Goal: Task Accomplishment & Management: Use online tool/utility

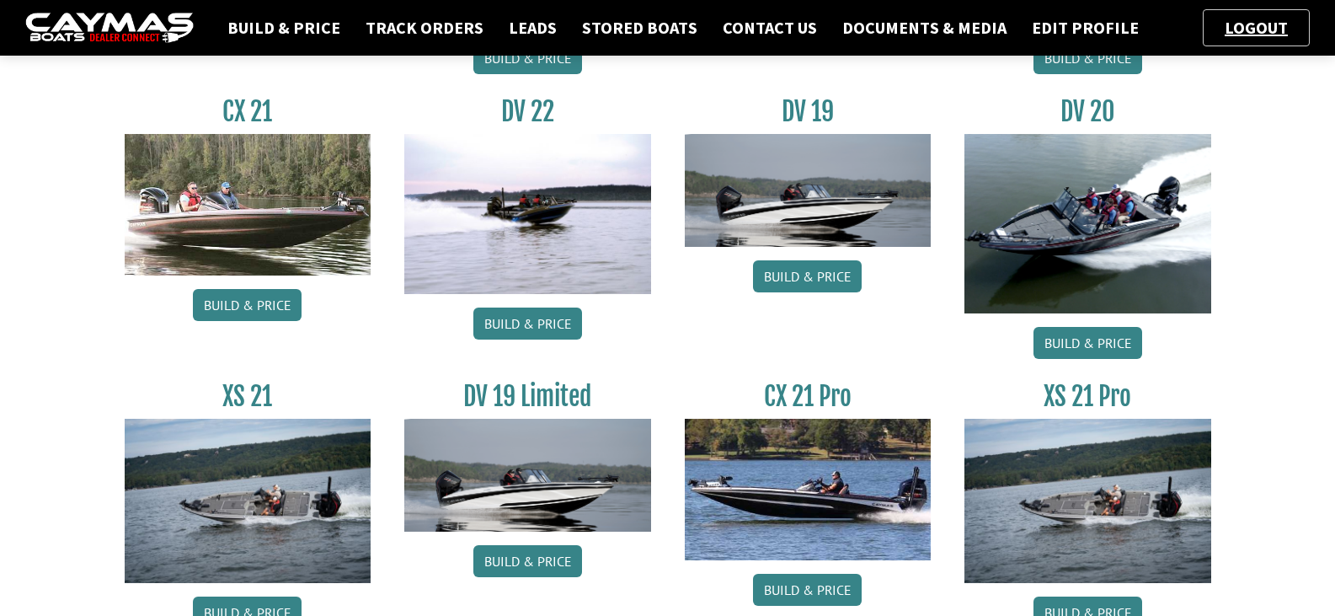
scroll to position [1425, 0]
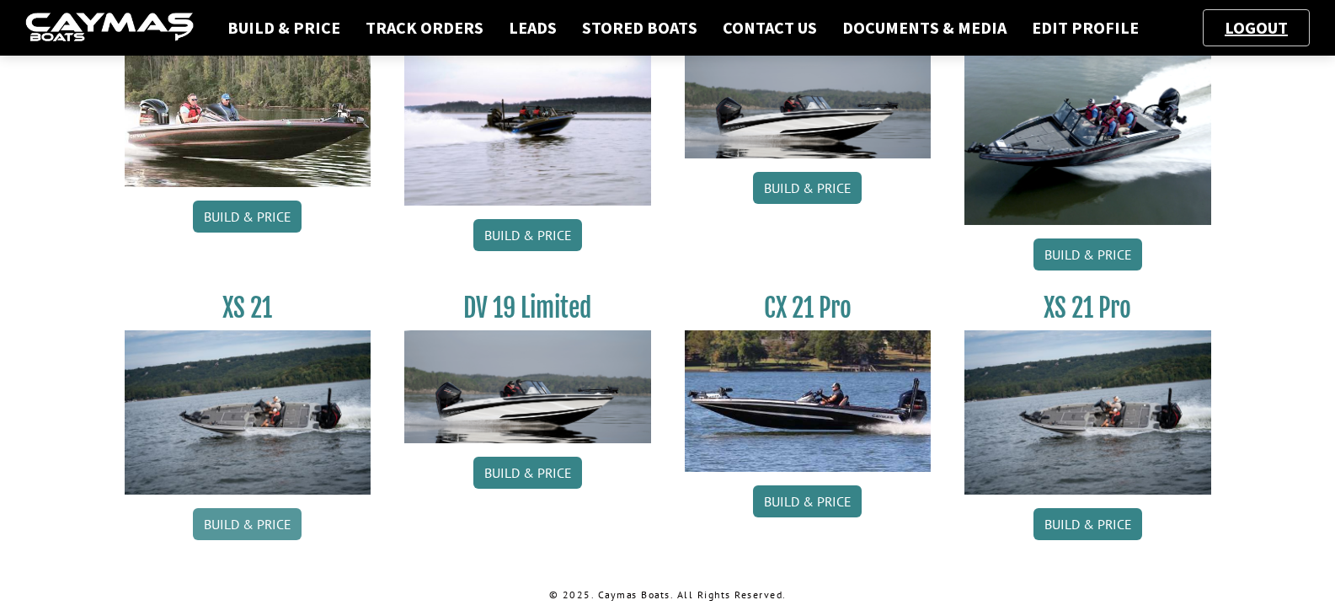
click at [249, 522] on link "Build & Price" at bounding box center [247, 524] width 109 height 32
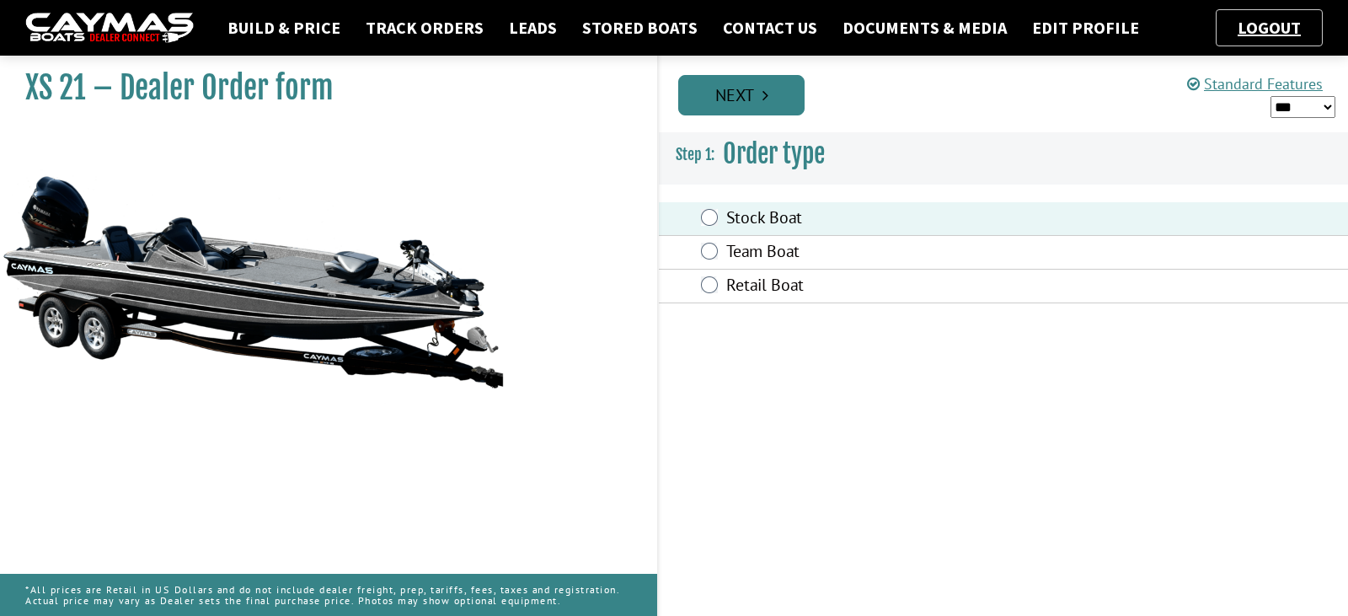
click at [750, 102] on link "Next" at bounding box center [741, 95] width 126 height 40
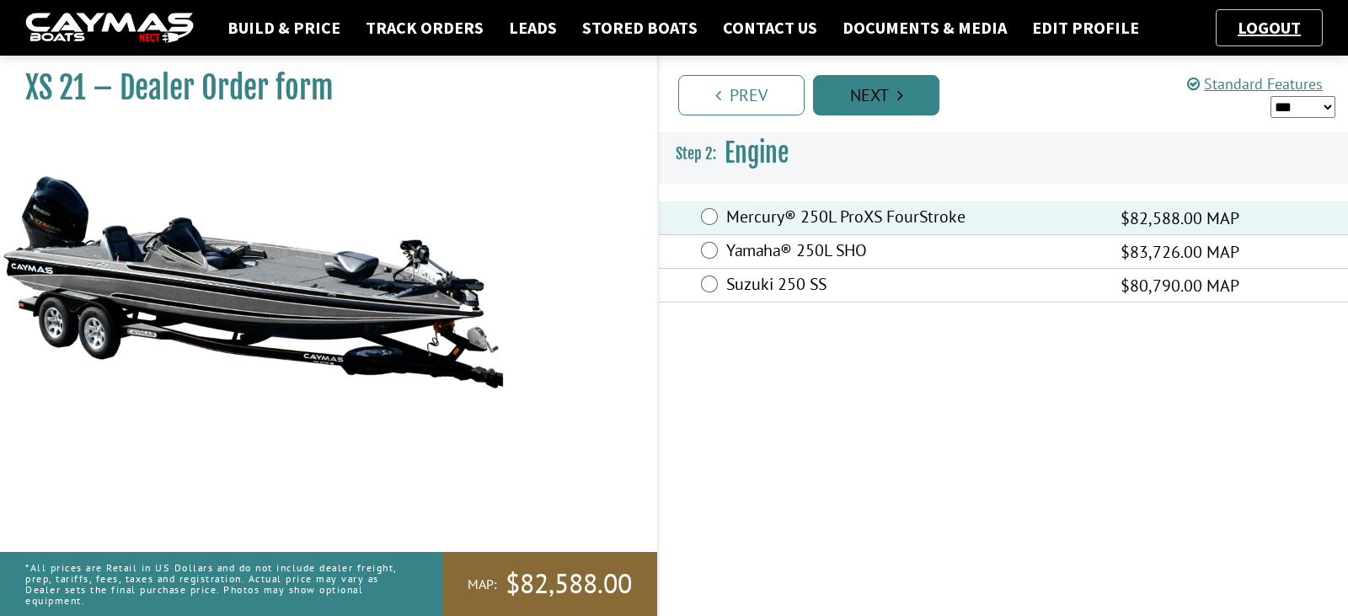
click at [892, 101] on link "Next" at bounding box center [876, 95] width 126 height 40
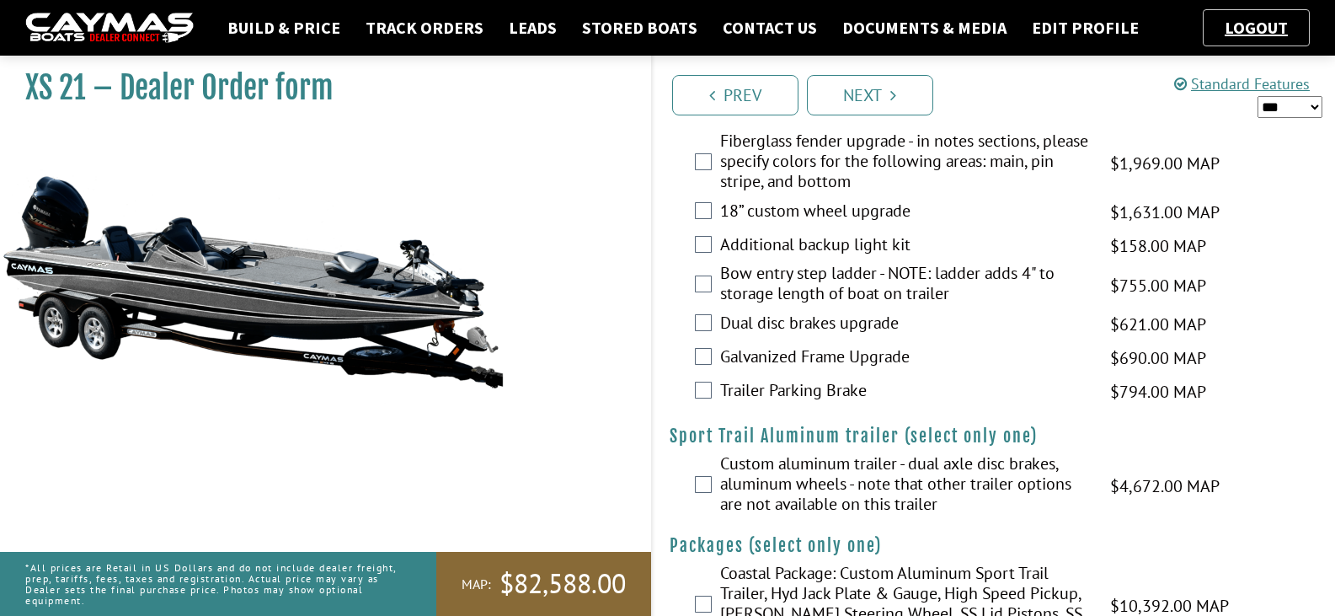
scroll to position [2649, 0]
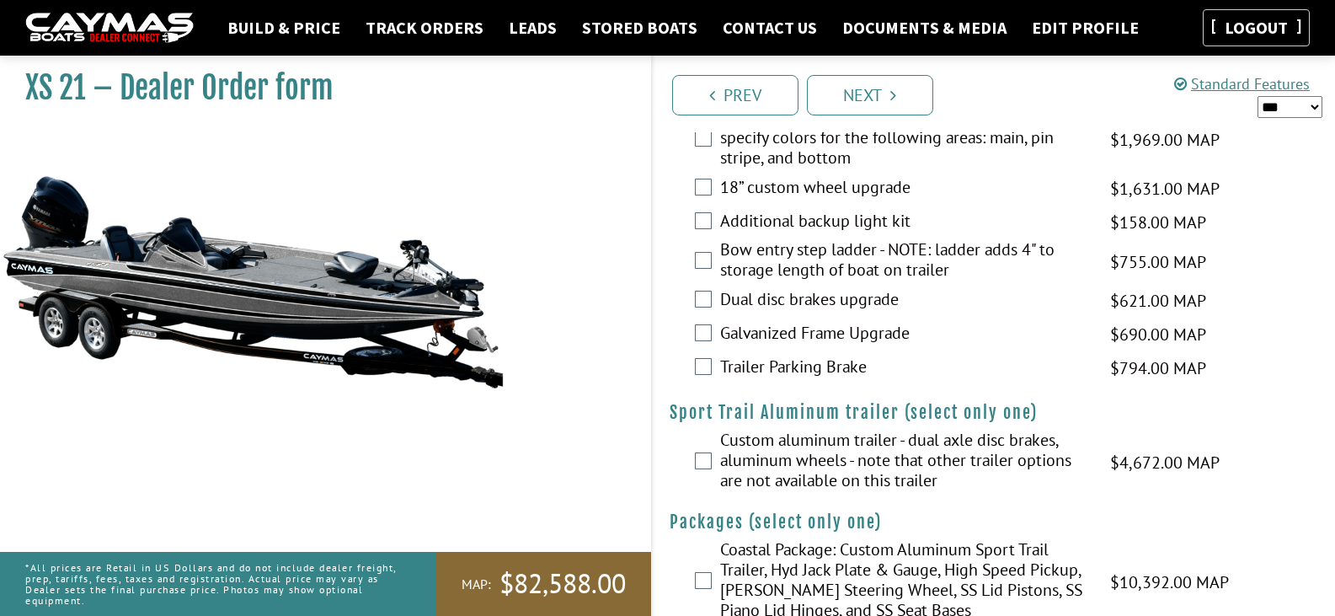
click at [1282, 28] on link "Logout" at bounding box center [1256, 27] width 80 height 21
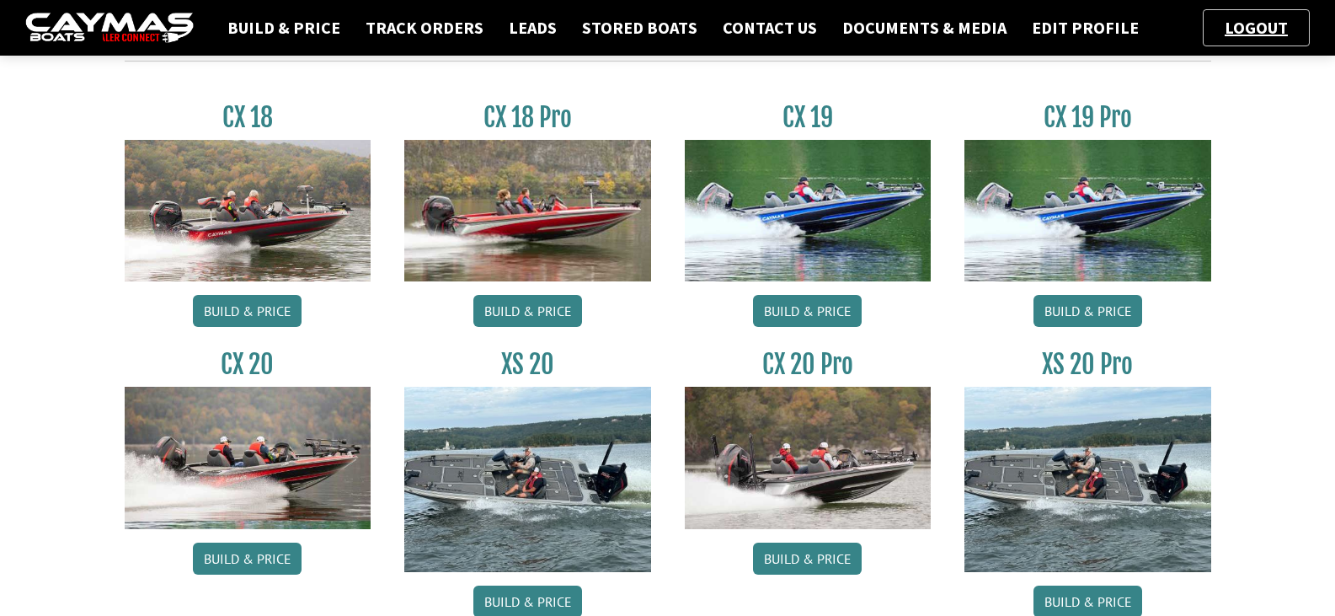
scroll to position [837, 0]
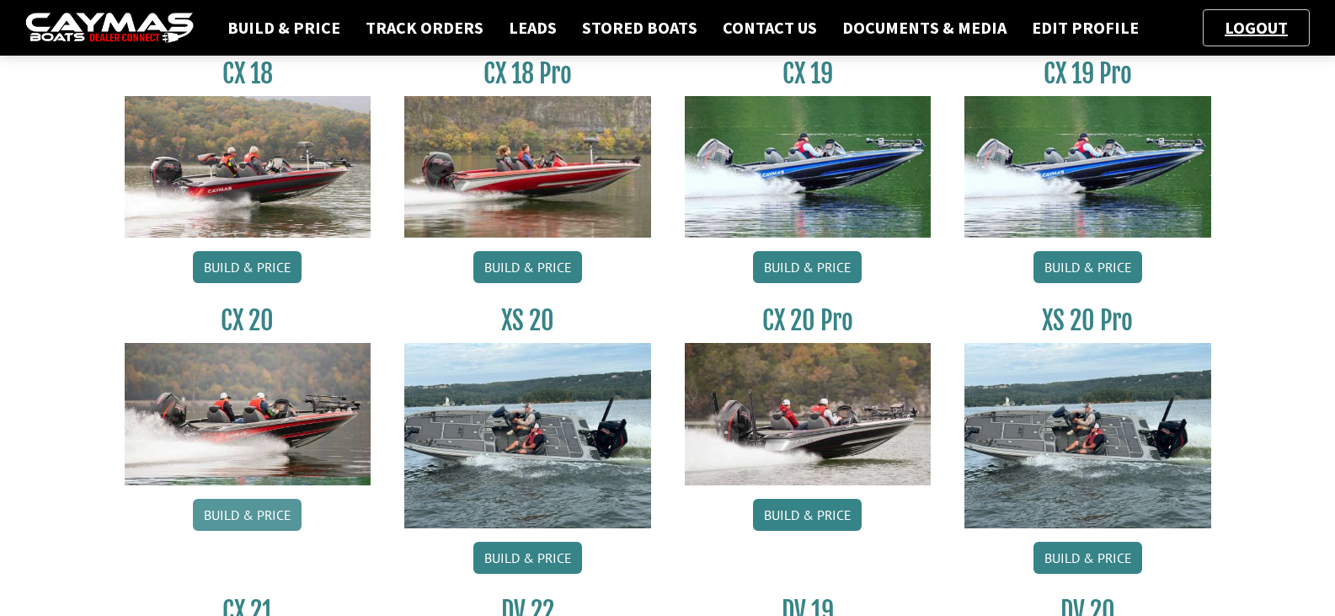
click at [249, 515] on link "Build & Price" at bounding box center [247, 515] width 109 height 32
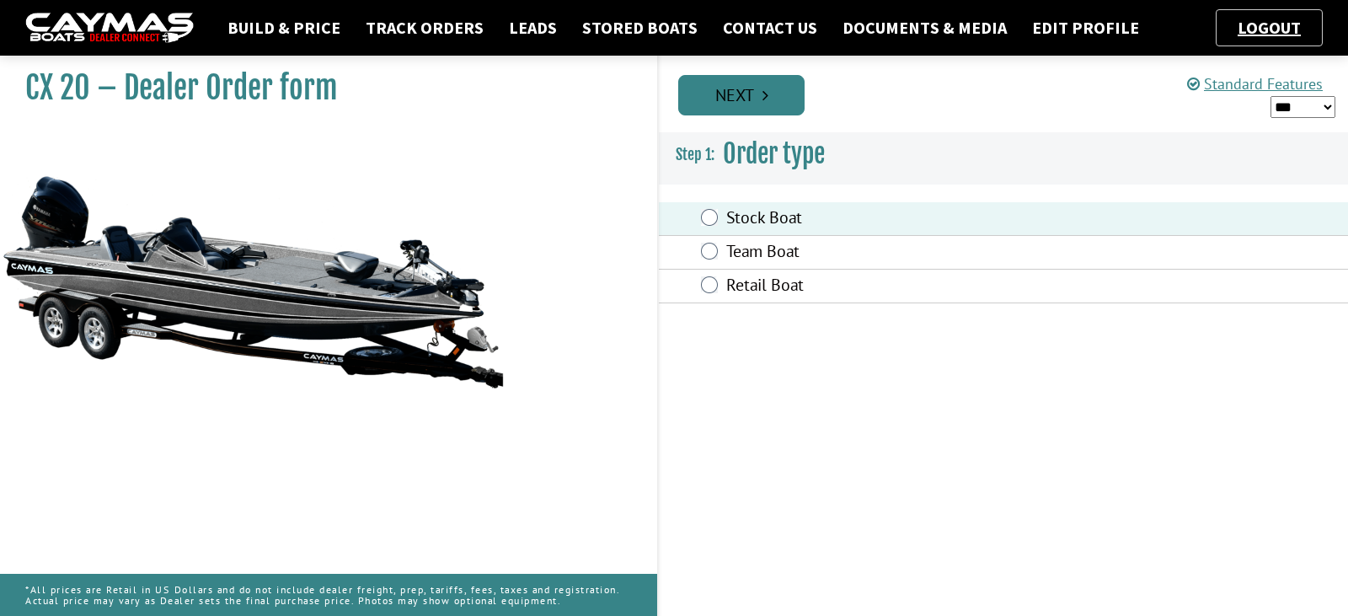
click at [767, 97] on icon "Pagination" at bounding box center [765, 95] width 6 height 17
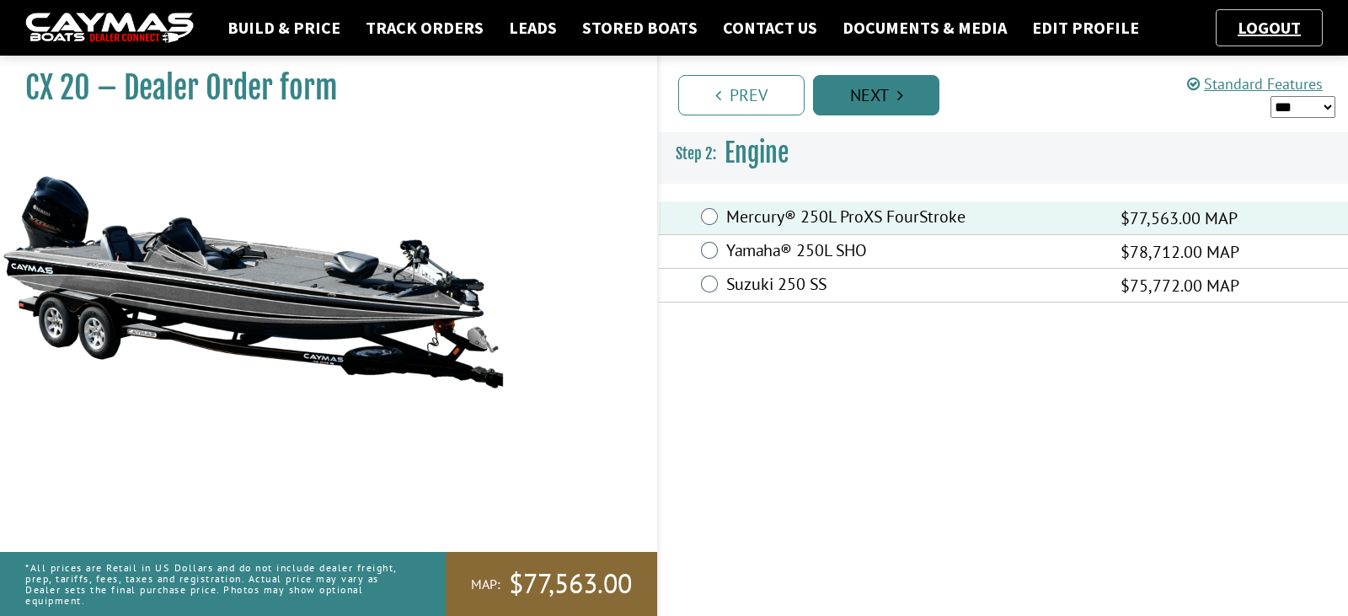
click at [873, 99] on link "Next" at bounding box center [876, 95] width 126 height 40
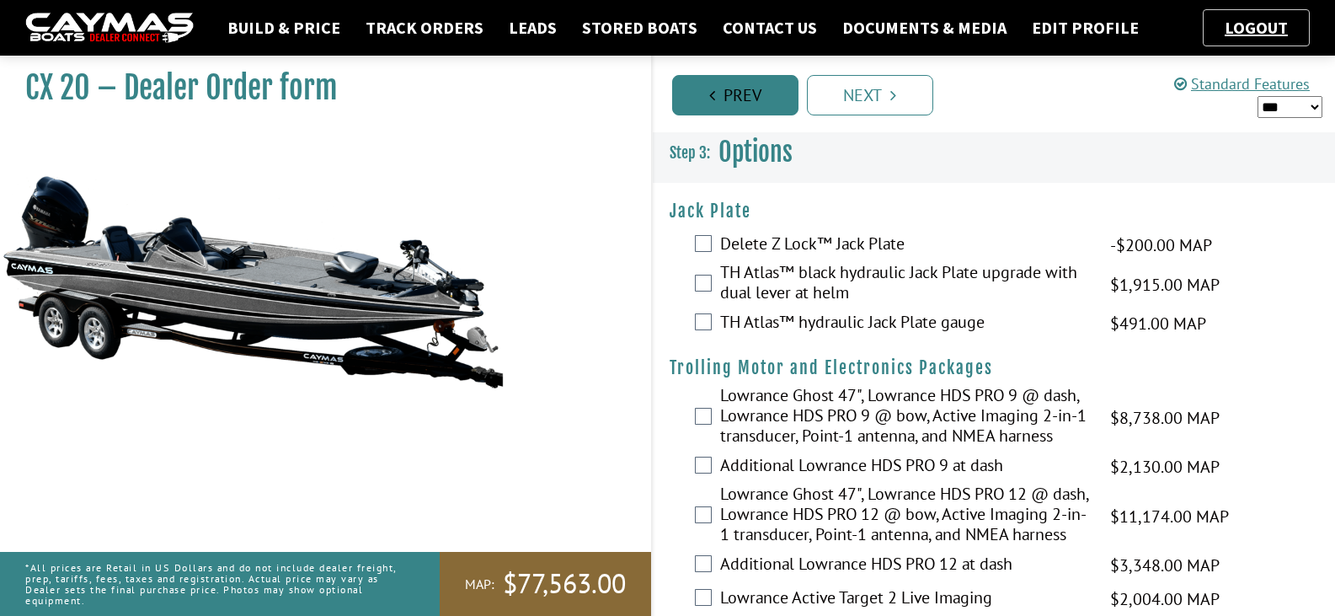
click at [740, 92] on link "Prev" at bounding box center [735, 95] width 126 height 40
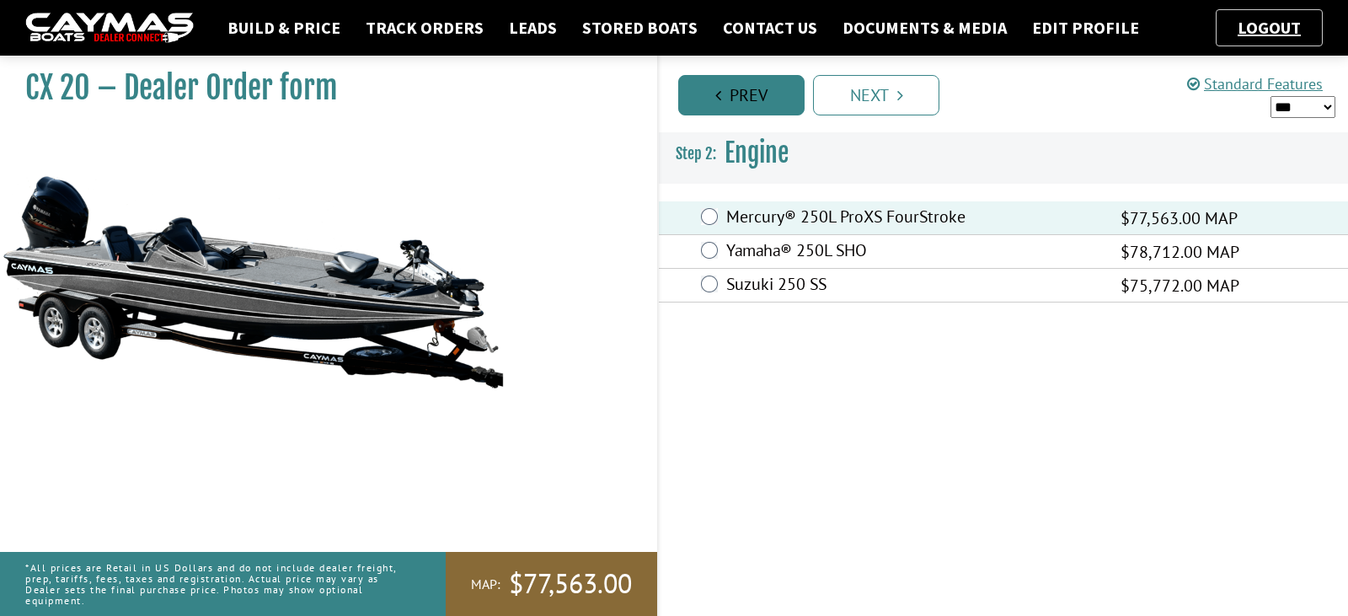
click at [740, 92] on link "Prev" at bounding box center [741, 95] width 126 height 40
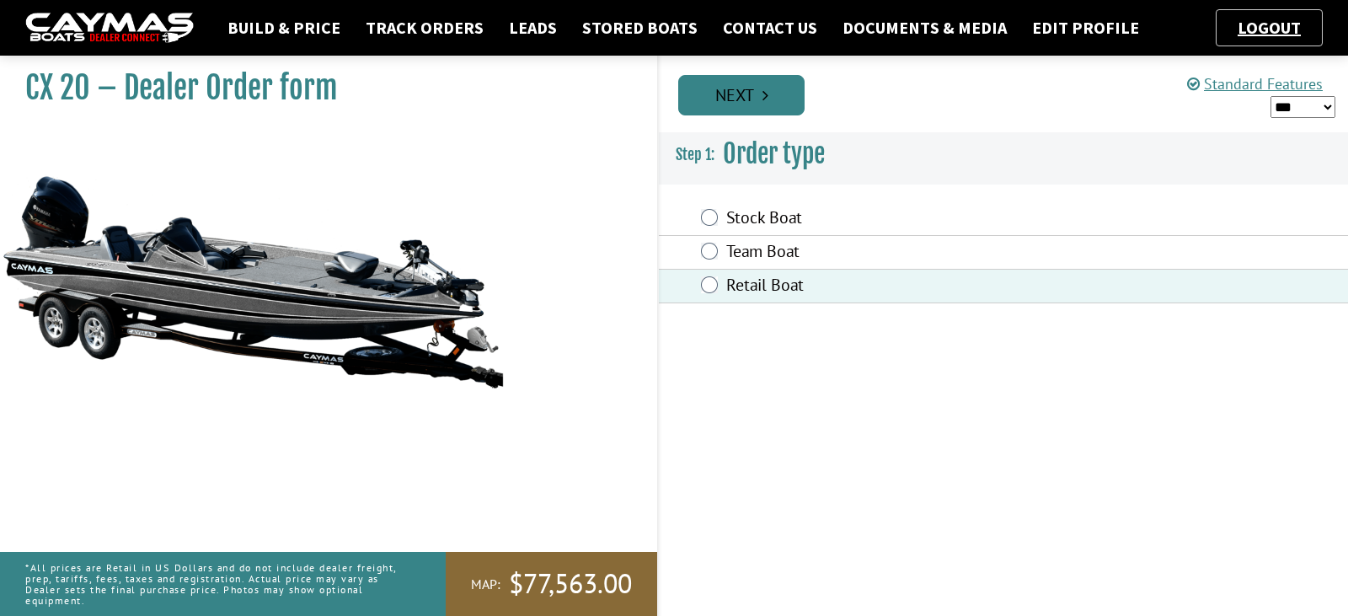
click at [760, 88] on link "Next" at bounding box center [741, 95] width 126 height 40
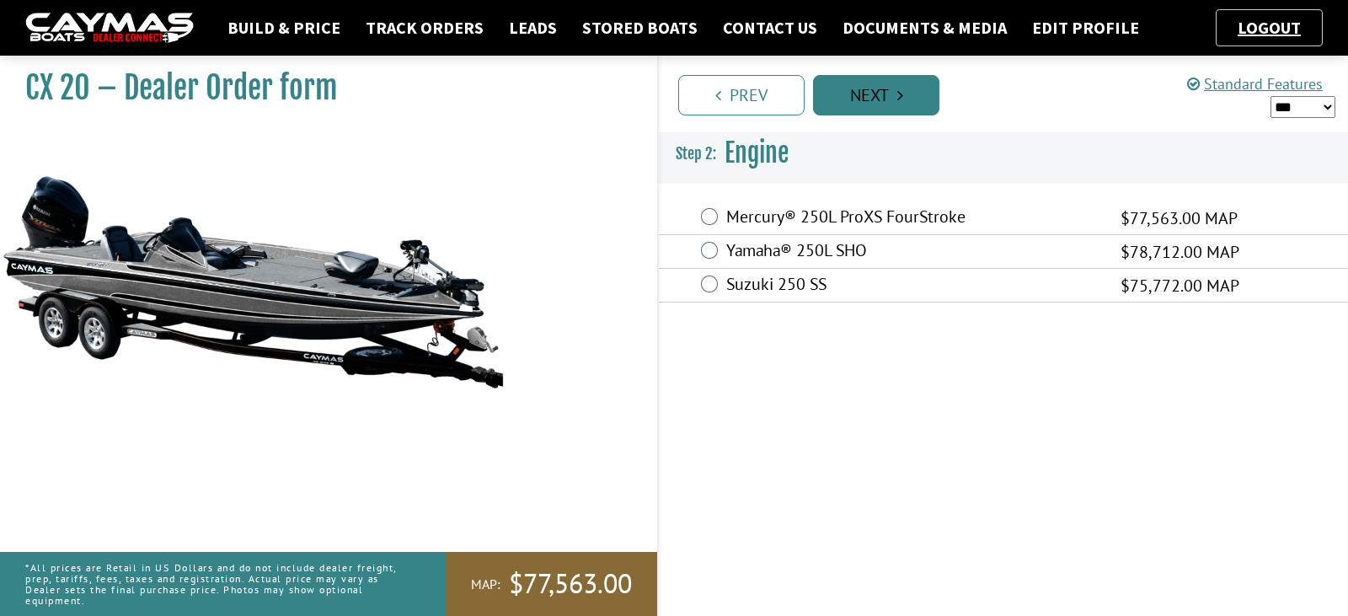
click at [760, 88] on link "Prev" at bounding box center [741, 95] width 126 height 40
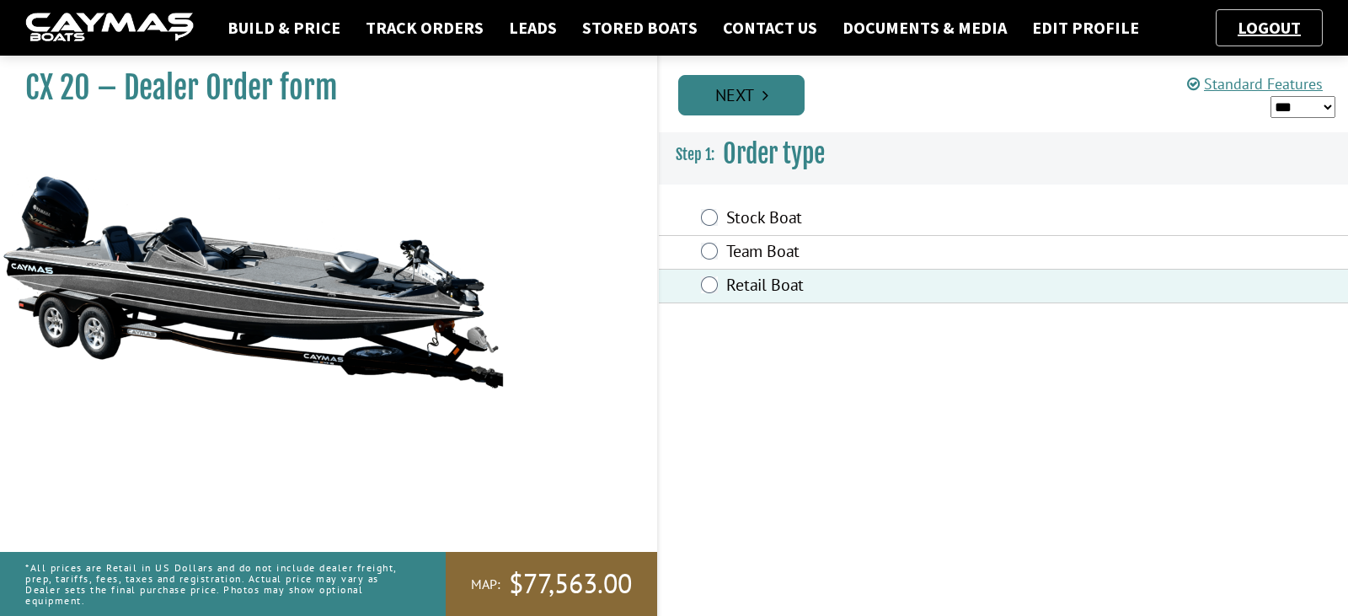
click at [760, 88] on link "Next" at bounding box center [741, 95] width 126 height 40
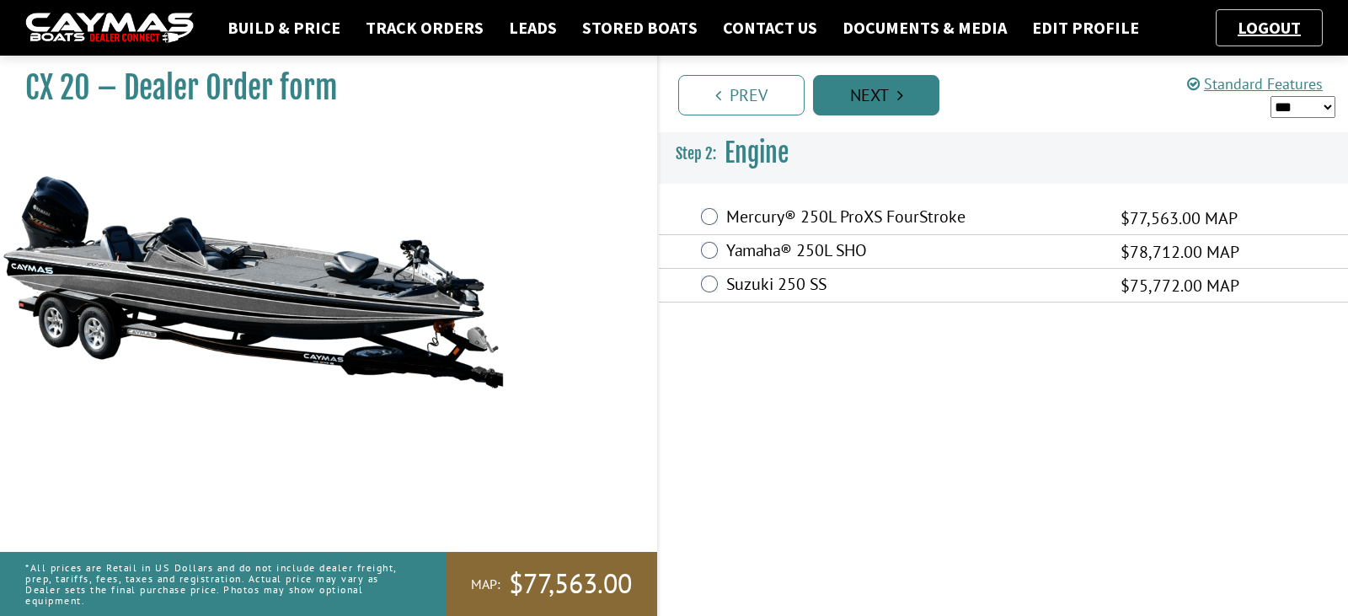
click at [856, 100] on link "Next" at bounding box center [876, 95] width 126 height 40
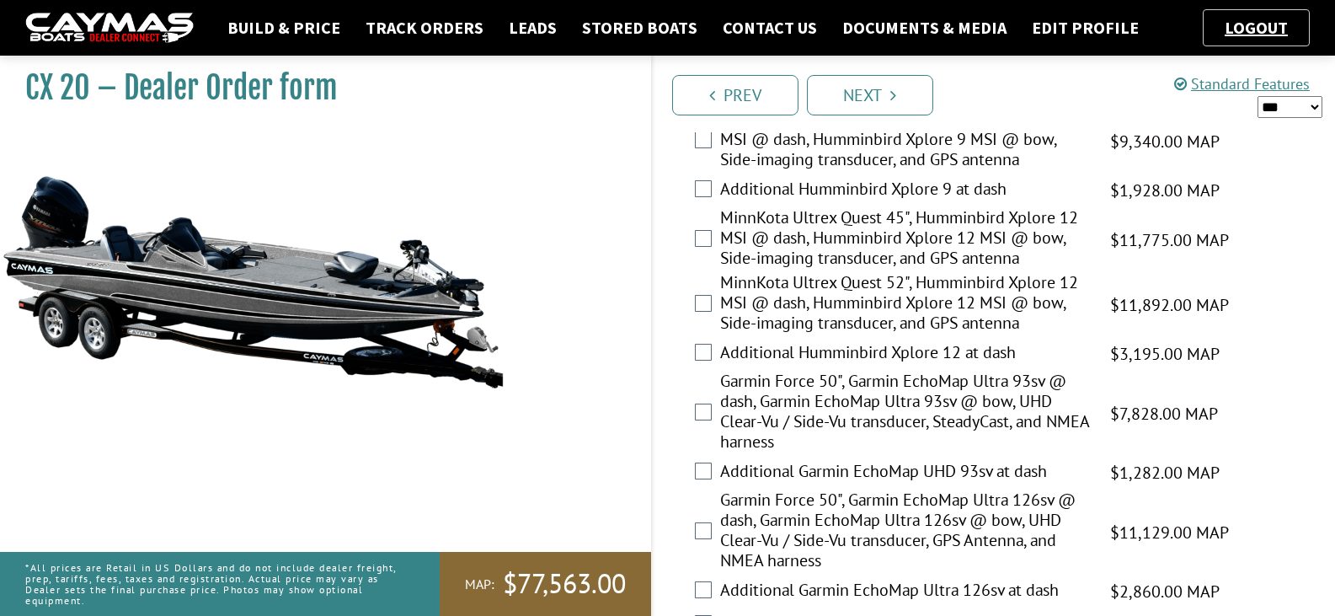
scroll to position [562, 0]
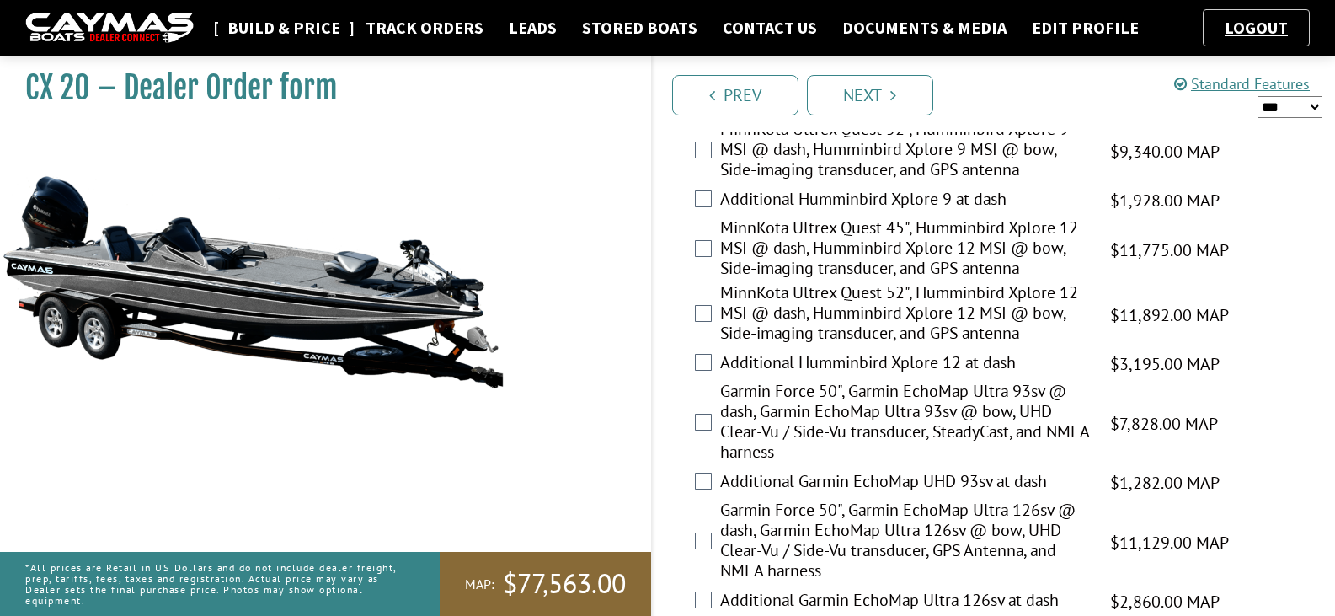
click at [291, 22] on link "Build & Price" at bounding box center [284, 28] width 130 height 22
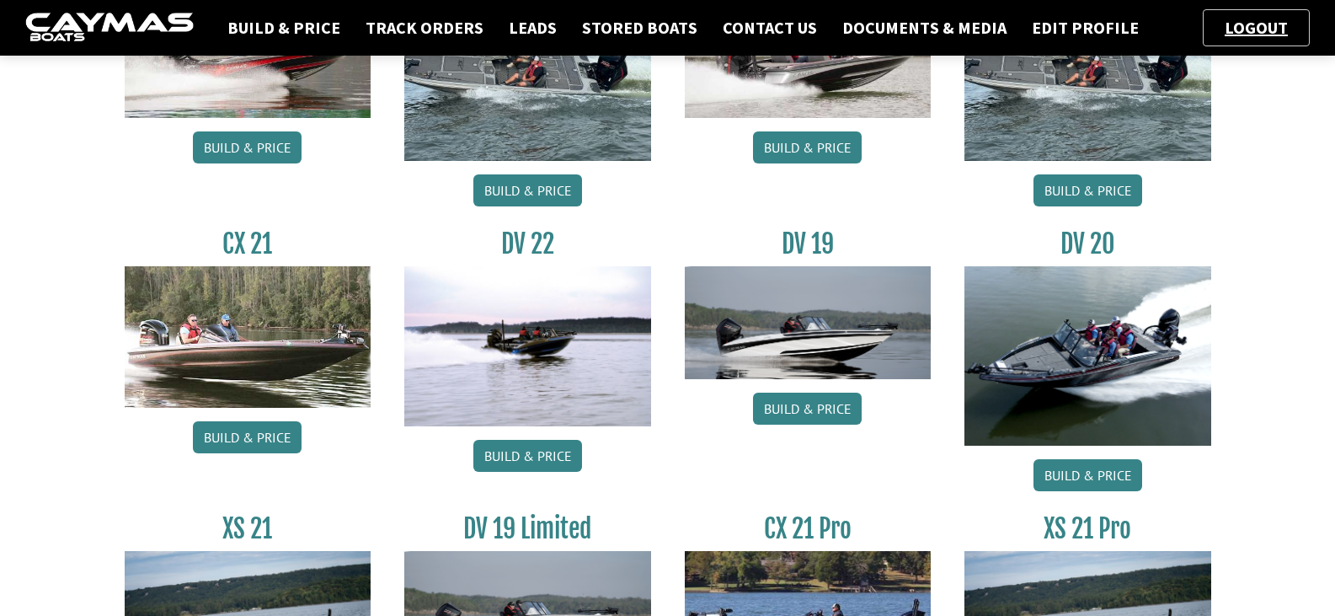
scroll to position [1226, 0]
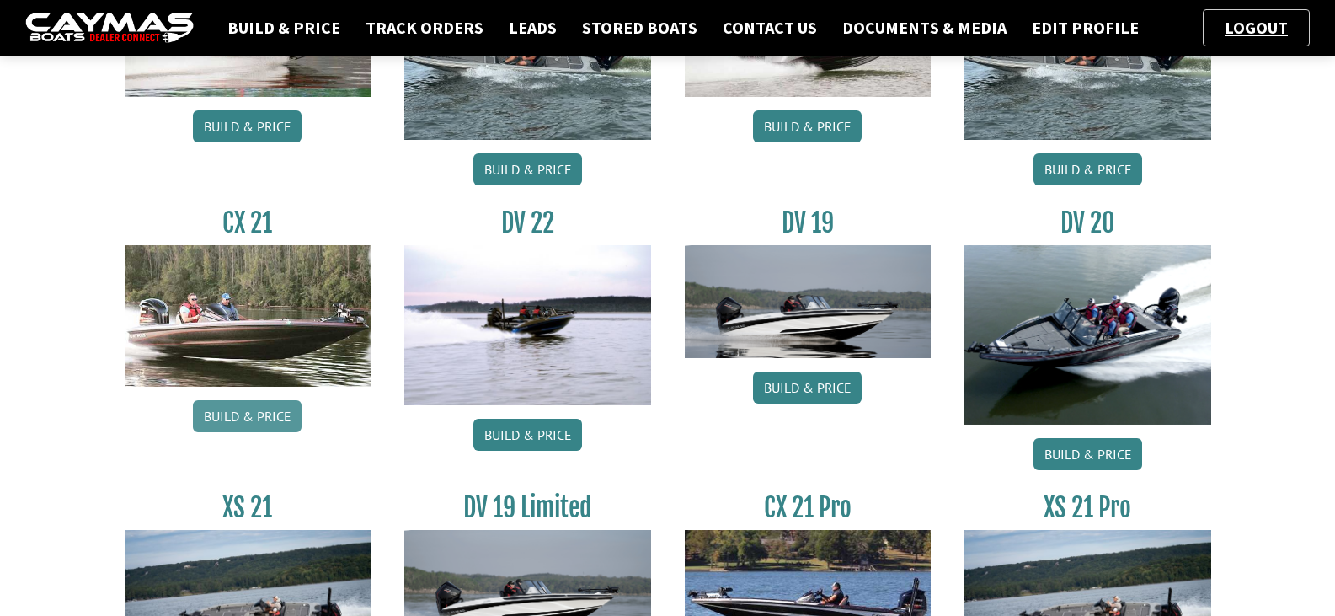
click at [265, 414] on link "Build & Price" at bounding box center [247, 416] width 109 height 32
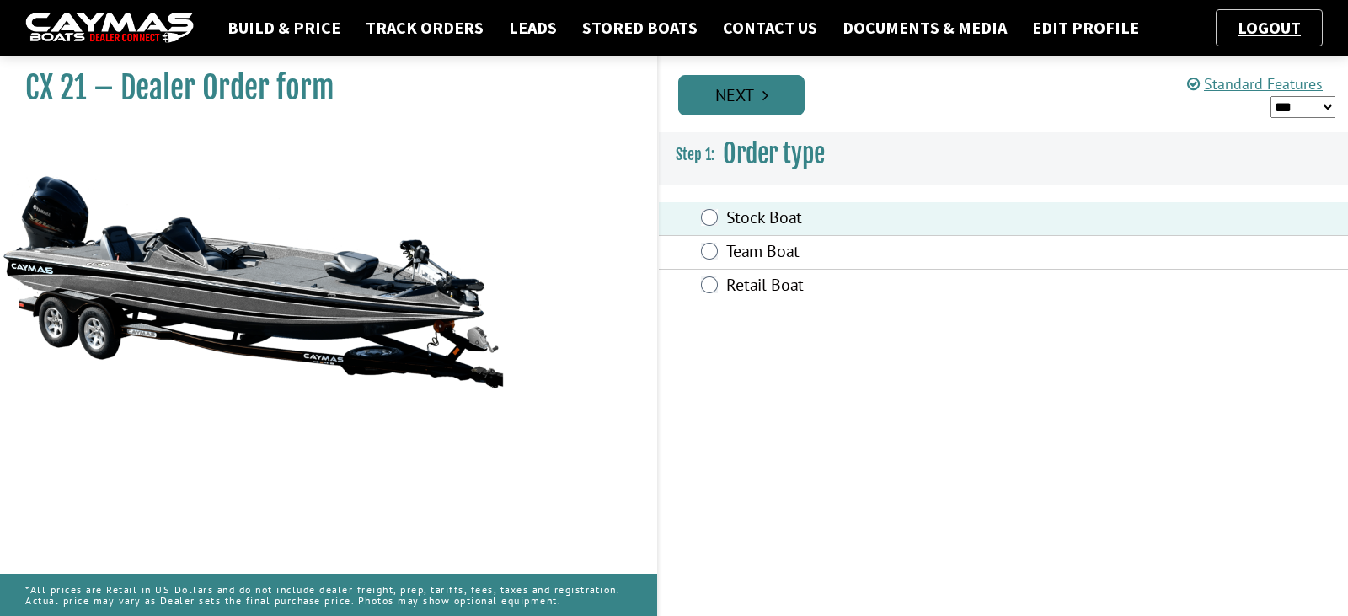
click at [771, 103] on link "Next" at bounding box center [741, 95] width 126 height 40
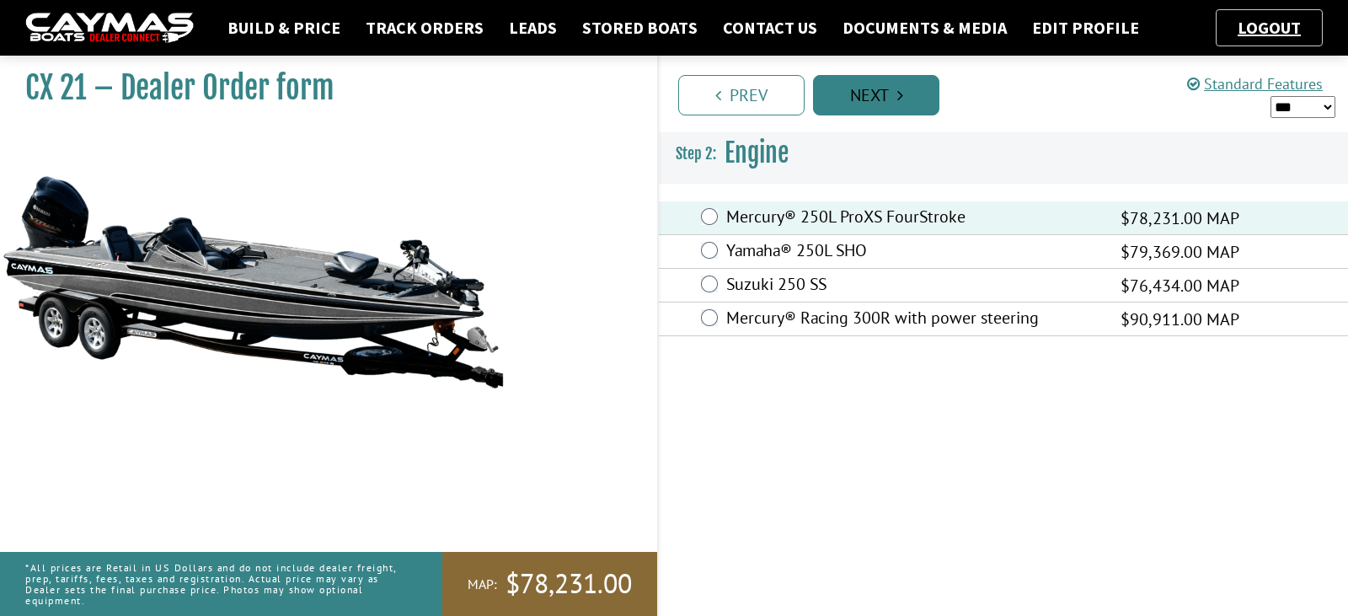
click at [891, 96] on link "Next" at bounding box center [876, 95] width 126 height 40
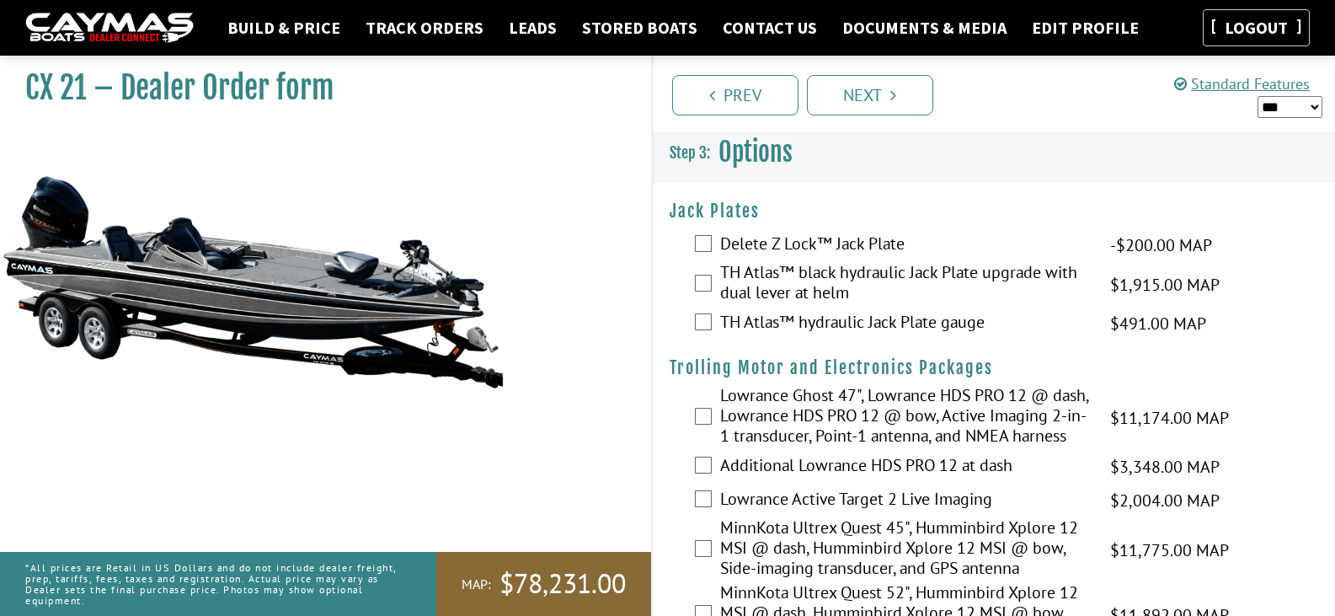
click at [1270, 23] on link "Logout" at bounding box center [1256, 27] width 80 height 21
